Goal: Complete application form

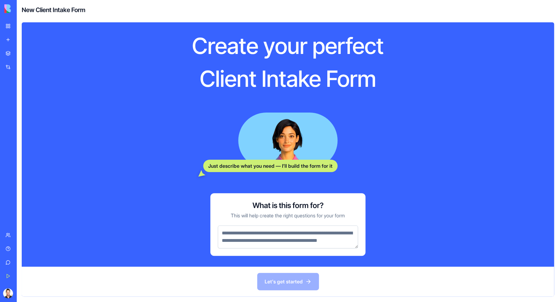
scroll to position [26, 0]
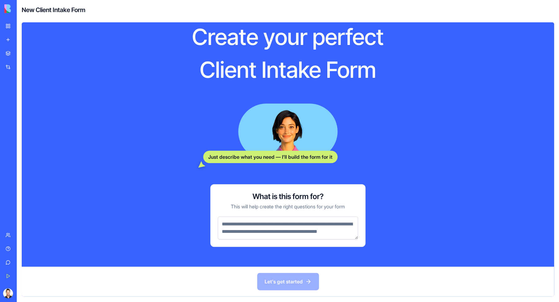
click at [271, 217] on textarea at bounding box center [288, 228] width 140 height 23
type textarea "*"
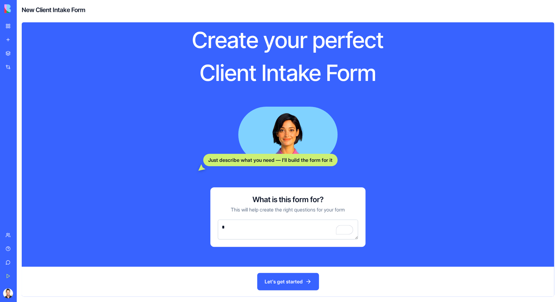
scroll to position [16, 0]
type textarea "*"
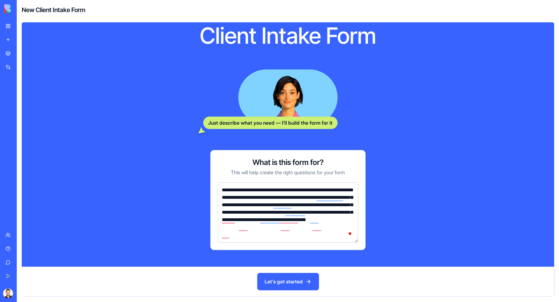
scroll to position [56, 0]
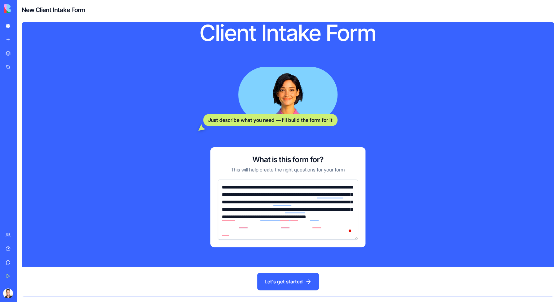
type textarea "**********"
click at [284, 282] on button "Let's get started" at bounding box center [288, 281] width 62 height 17
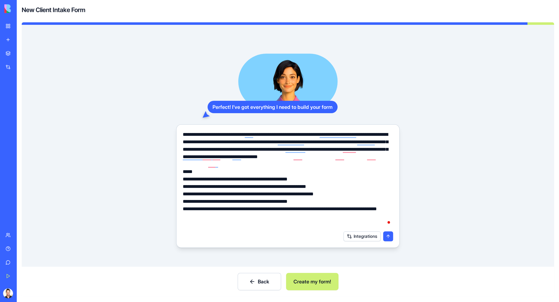
scroll to position [11, 0]
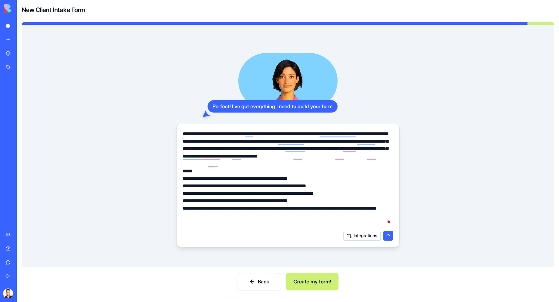
click at [368, 237] on button "Integrations" at bounding box center [361, 236] width 37 height 10
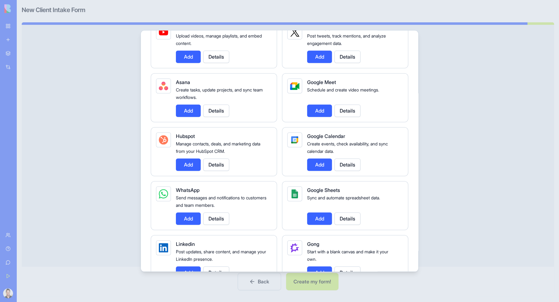
scroll to position [186, 0]
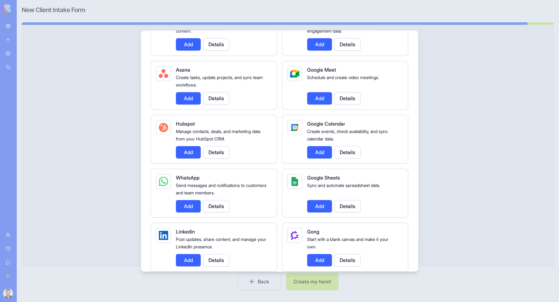
click at [321, 203] on button "Add" at bounding box center [319, 206] width 25 height 12
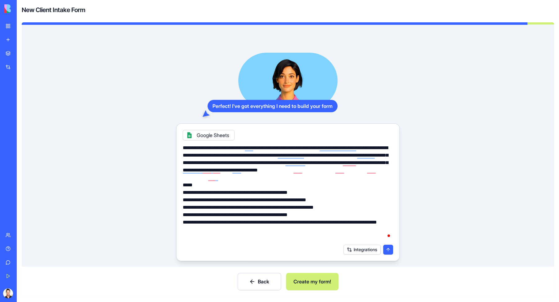
click at [366, 252] on button "Integrations" at bounding box center [361, 250] width 37 height 10
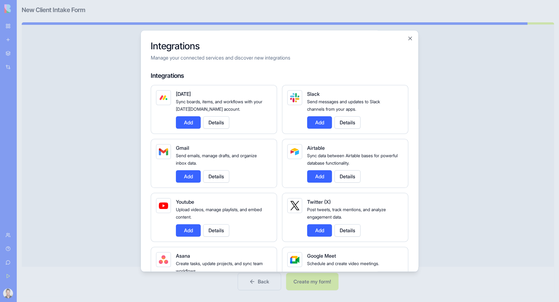
click at [184, 181] on button "Add" at bounding box center [188, 176] width 25 height 12
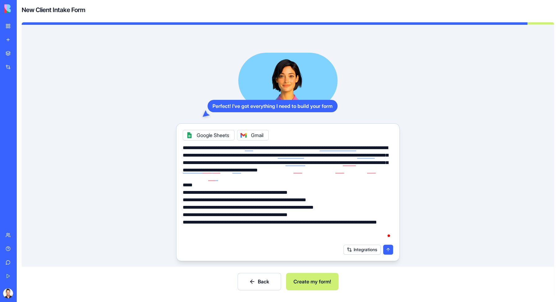
click at [354, 249] on button "Integrations" at bounding box center [361, 250] width 37 height 10
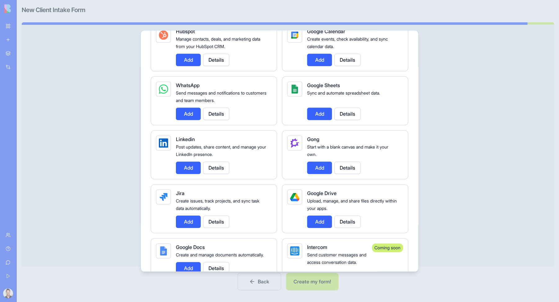
scroll to position [279, 0]
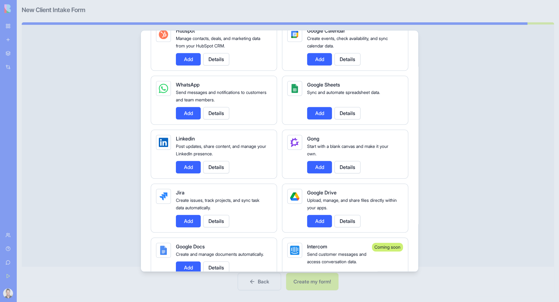
click at [319, 223] on button "Add" at bounding box center [319, 221] width 25 height 12
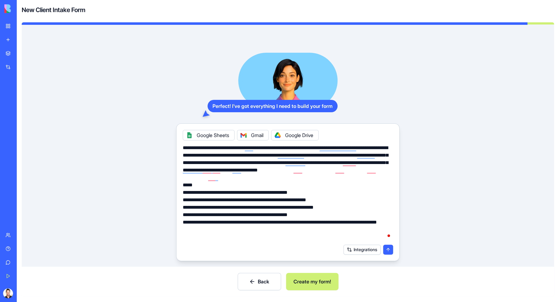
click at [370, 252] on button "Integrations" at bounding box center [361, 250] width 37 height 10
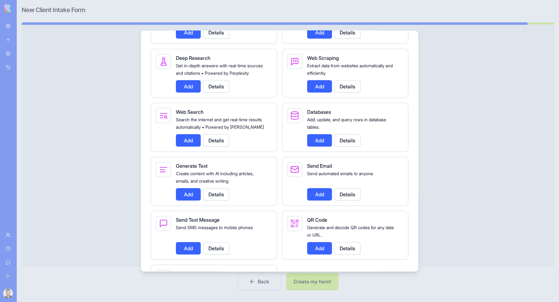
scroll to position [845, 0]
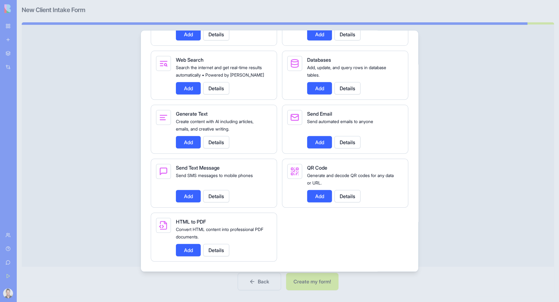
click at [348, 235] on div "Speech To Text Convert audio and voice recordings into accurate text. Add Detai…" at bounding box center [279, 75] width 257 height 373
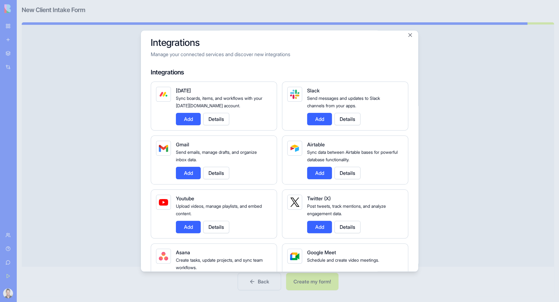
scroll to position [0, 0]
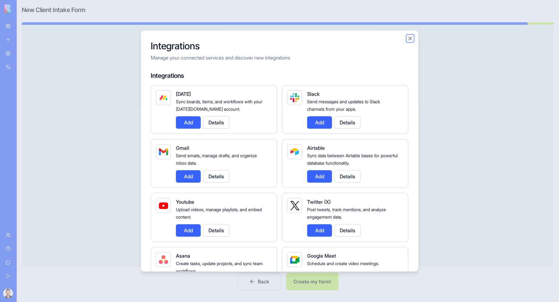
click at [409, 38] on button "Close" at bounding box center [410, 38] width 6 height 6
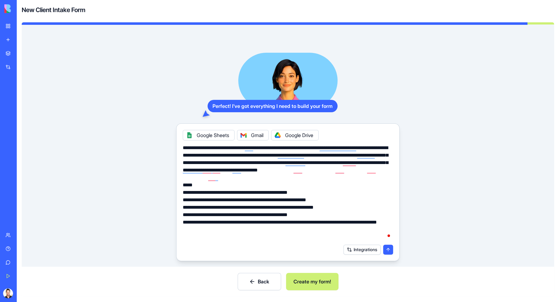
click at [321, 284] on button "Create my form!" at bounding box center [312, 281] width 52 height 17
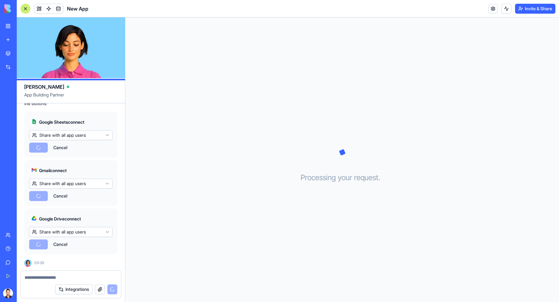
scroll to position [252, 0]
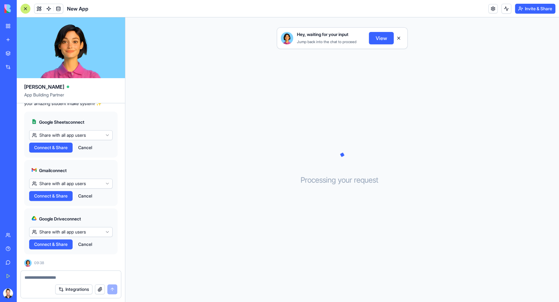
click at [66, 150] on span "Connect & Share" at bounding box center [51, 148] width 34 height 6
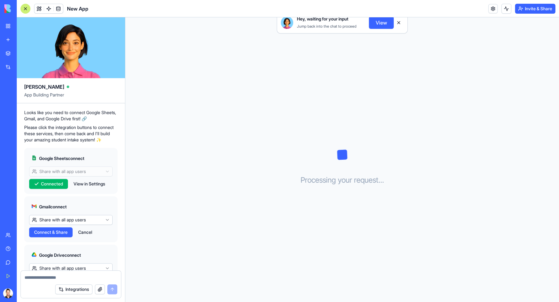
scroll to position [252, 0]
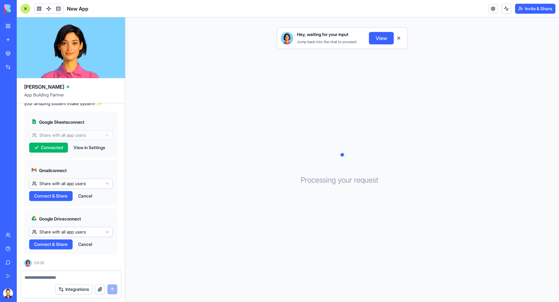
click at [65, 197] on span "Connect & Share" at bounding box center [51, 196] width 34 height 6
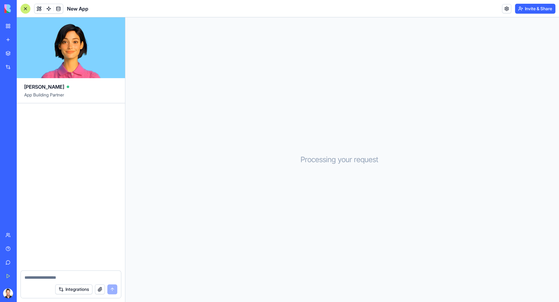
scroll to position [252, 0]
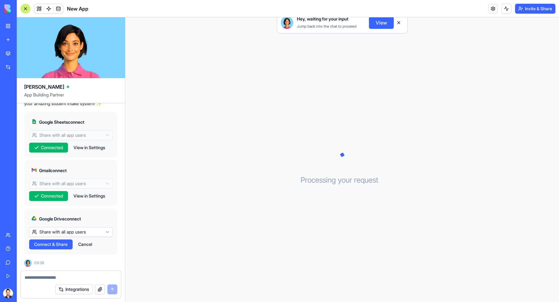
click at [62, 245] on span "Connect & Share" at bounding box center [51, 244] width 34 height 6
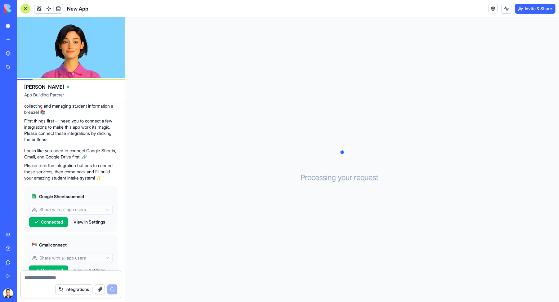
scroll to position [310, 0]
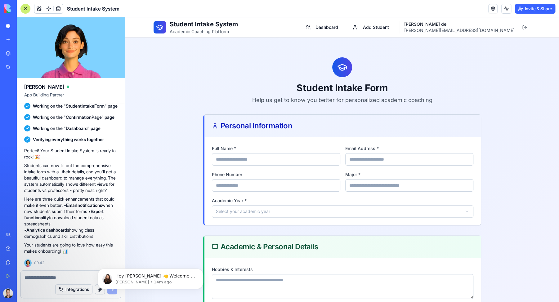
drag, startPoint x: 240, startPoint y: 158, endPoint x: 305, endPoint y: 163, distance: 65.0
click at [240, 157] on input "Full Name *" at bounding box center [276, 159] width 128 height 12
type input "****"
click at [375, 159] on input "Email Address *" at bounding box center [409, 159] width 128 height 12
type input "*****"
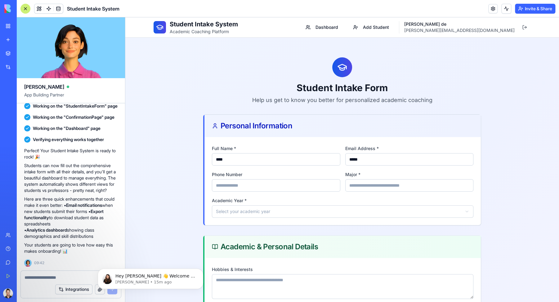
click at [277, 187] on input "Phone Number" at bounding box center [276, 185] width 128 height 12
type input "******"
click at [370, 187] on input "Major *" at bounding box center [409, 185] width 128 height 12
type input "******"
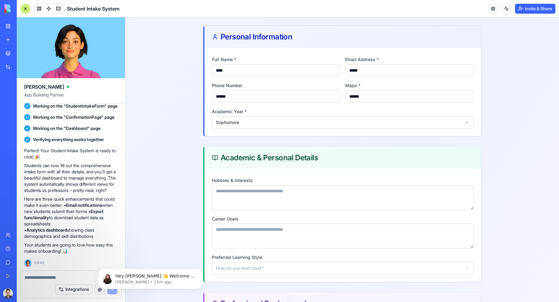
scroll to position [155, 0]
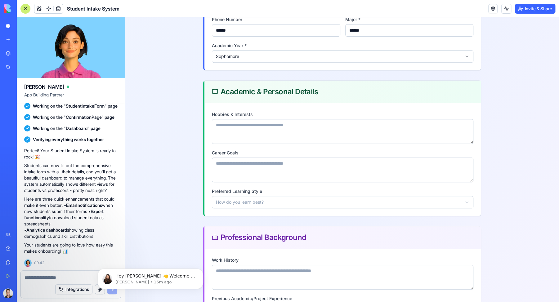
click at [251, 120] on textarea "Hobbies & Interests" at bounding box center [342, 131] width 261 height 25
type textarea "******"
click at [253, 164] on textarea "Career Goals" at bounding box center [342, 170] width 261 height 25
type textarea "**"
